Goal: Task Accomplishment & Management: Manage account settings

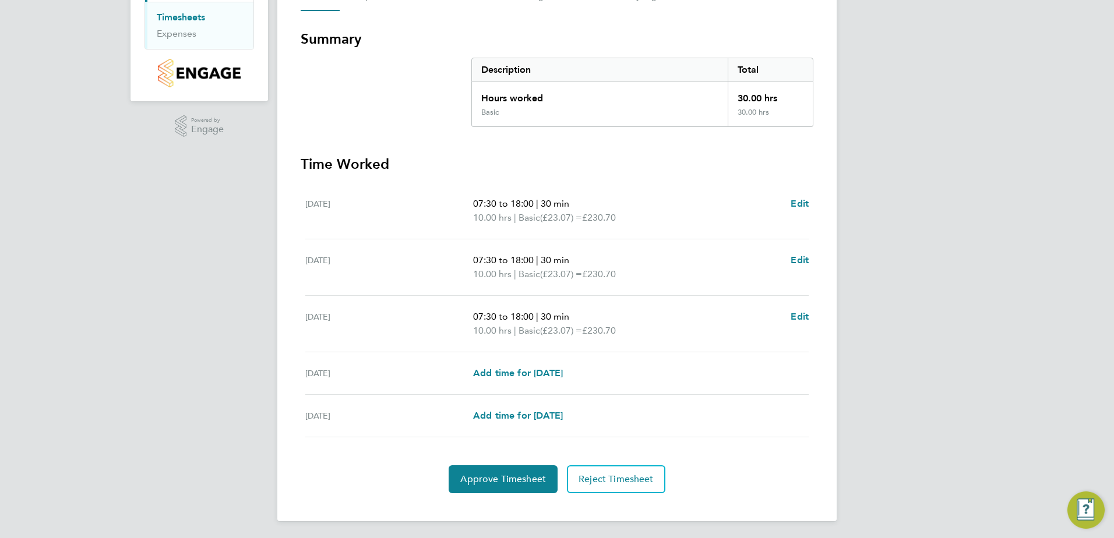
scroll to position [190, 0]
click at [485, 479] on span "Approve Timesheet" at bounding box center [503, 478] width 86 height 12
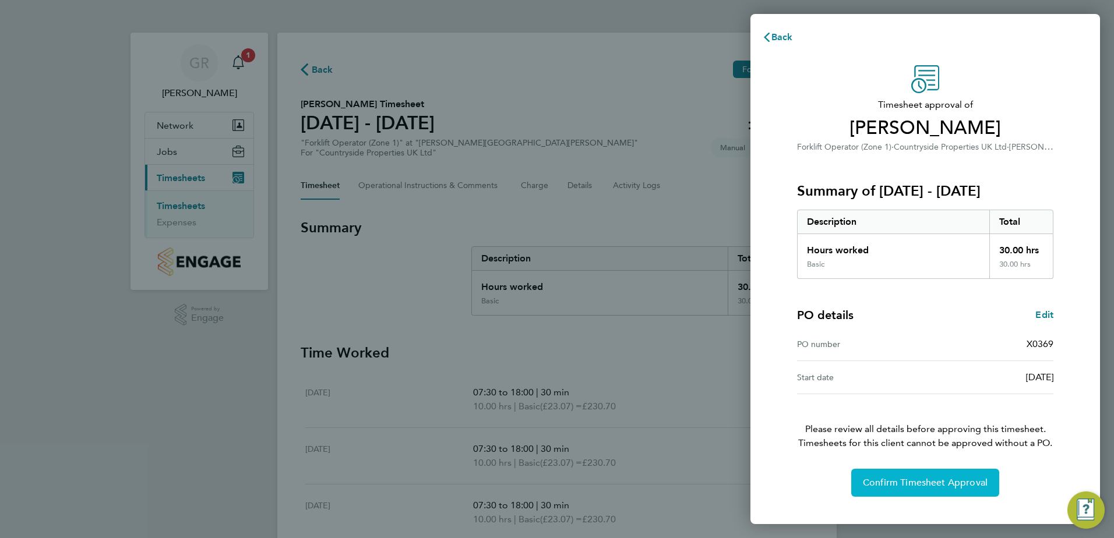
click at [937, 483] on span "Confirm Timesheet Approval" at bounding box center [925, 483] width 125 height 12
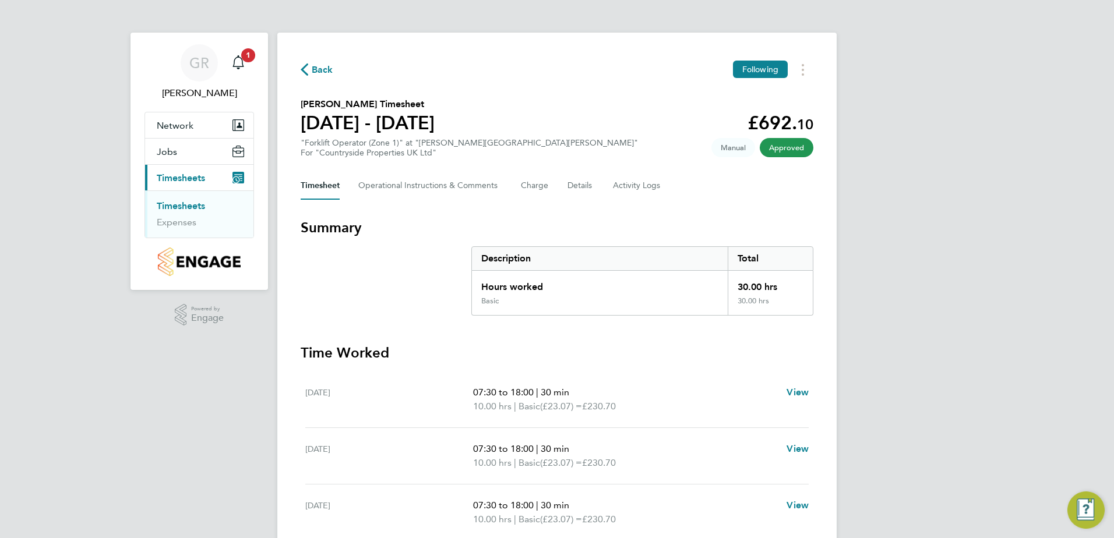
click at [305, 68] on icon "button" at bounding box center [305, 69] width 8 height 12
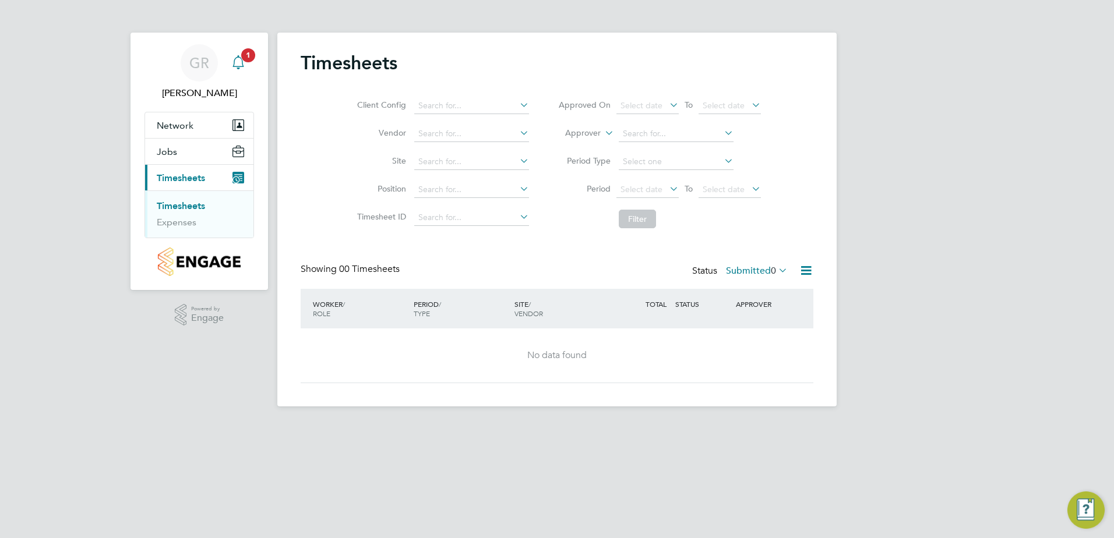
click at [247, 52] on span "1" at bounding box center [248, 55] width 14 height 14
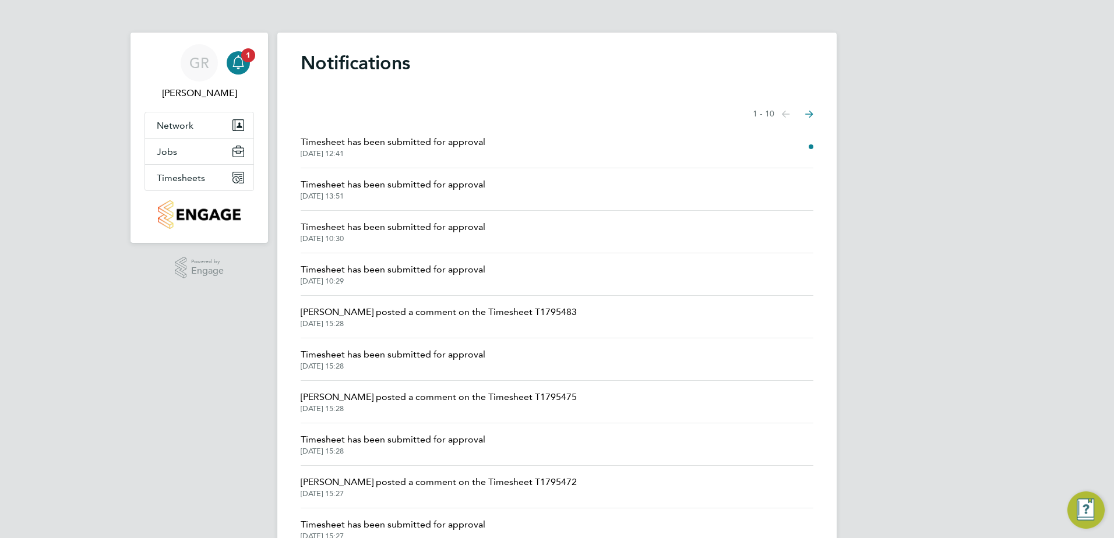
click at [362, 141] on span "Timesheet has been submitted for approval" at bounding box center [393, 142] width 185 height 14
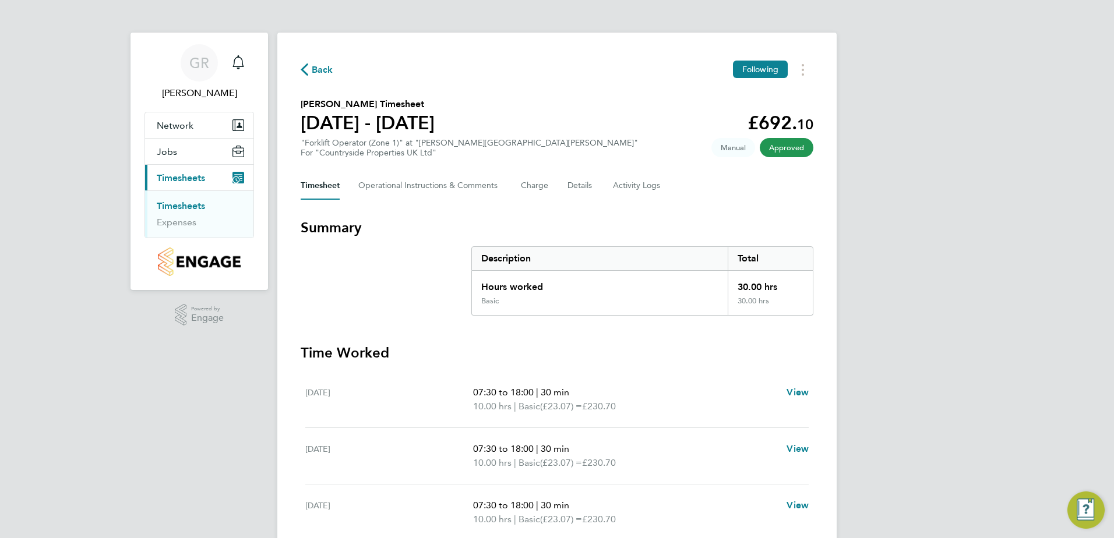
click at [302, 70] on icon "button" at bounding box center [305, 69] width 8 height 12
